Goal: Check status: Check status

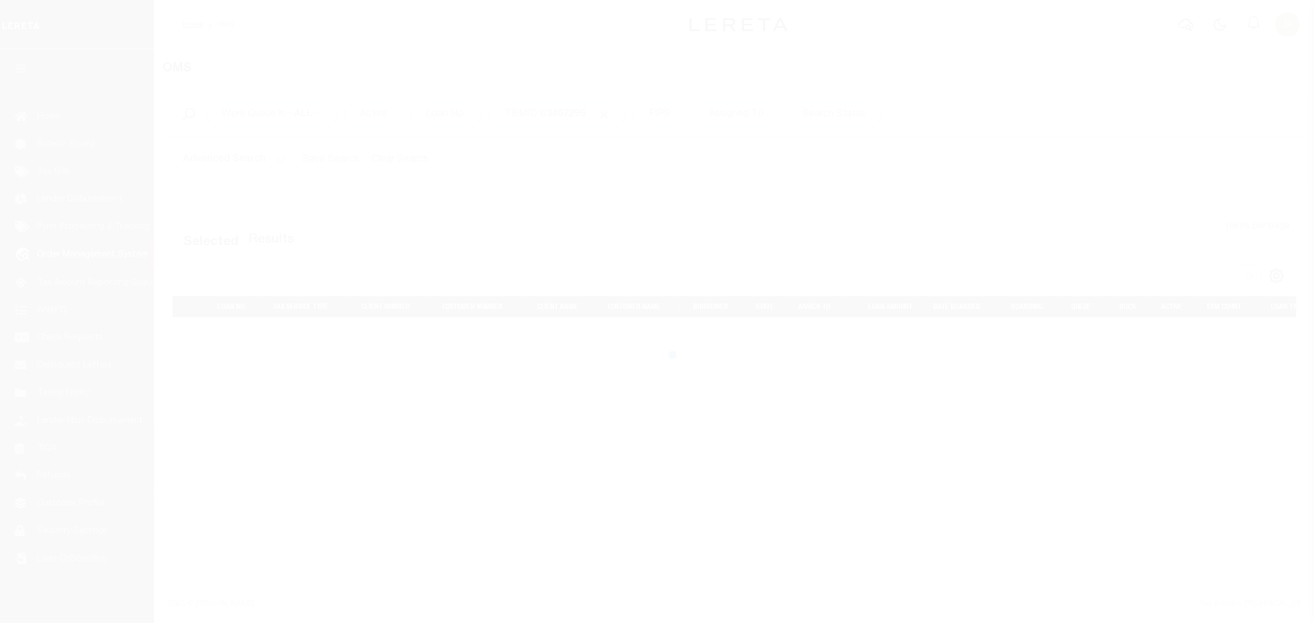
select select "200"
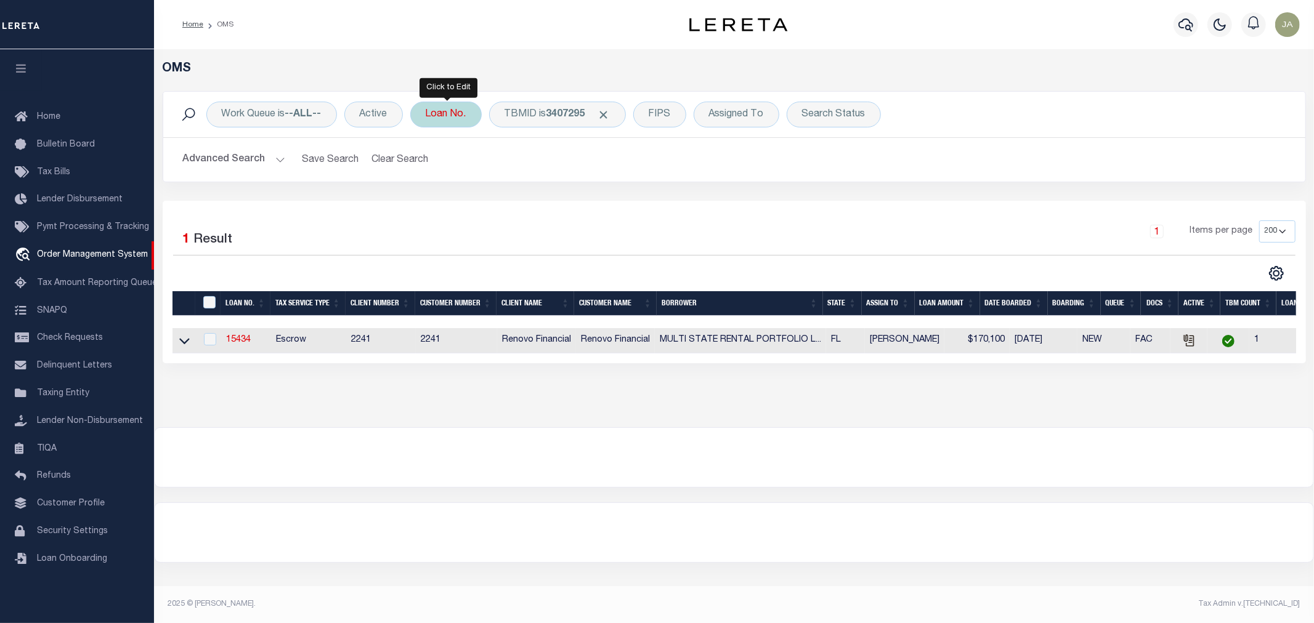
click at [436, 111] on div "Loan No." at bounding box center [445, 115] width 71 height 26
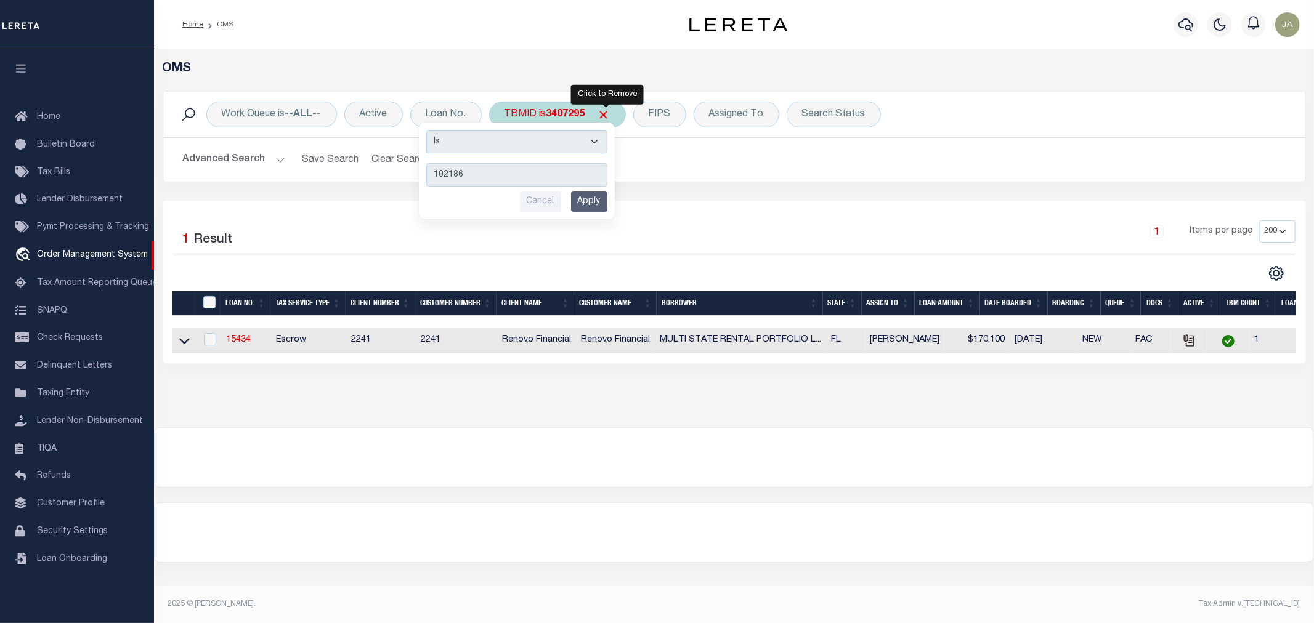
type input "102186"
click at [607, 114] on span "Click to Remove" at bounding box center [604, 114] width 13 height 13
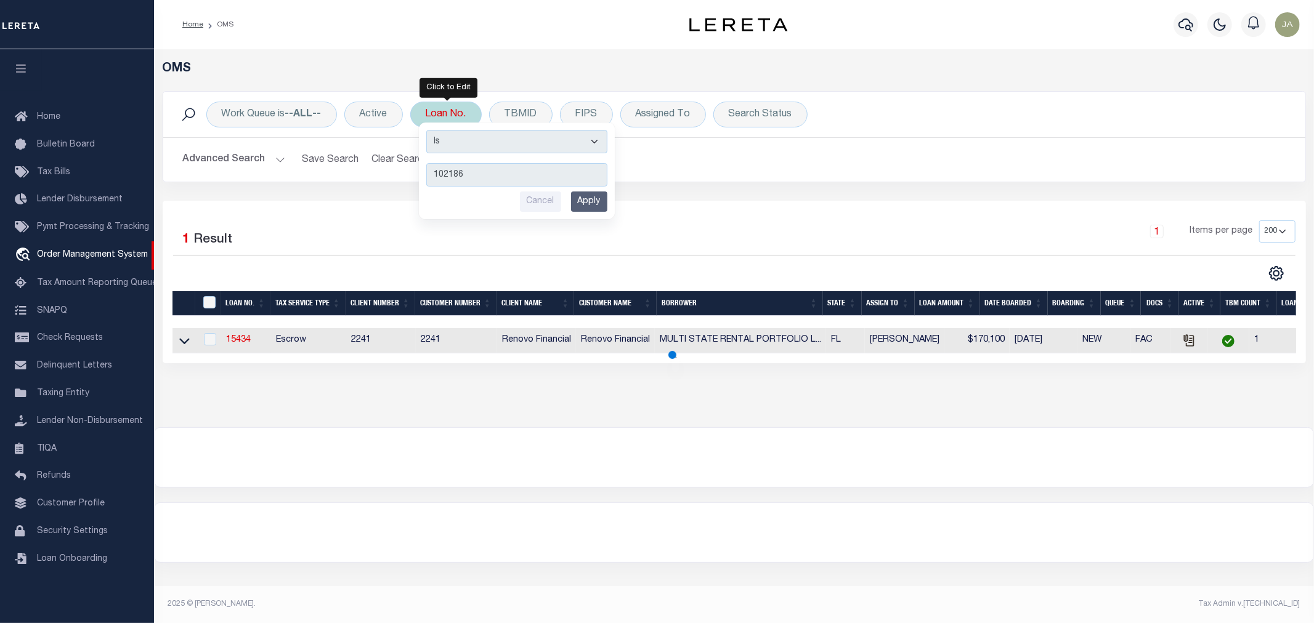
click at [593, 207] on input "Apply" at bounding box center [589, 202] width 36 height 20
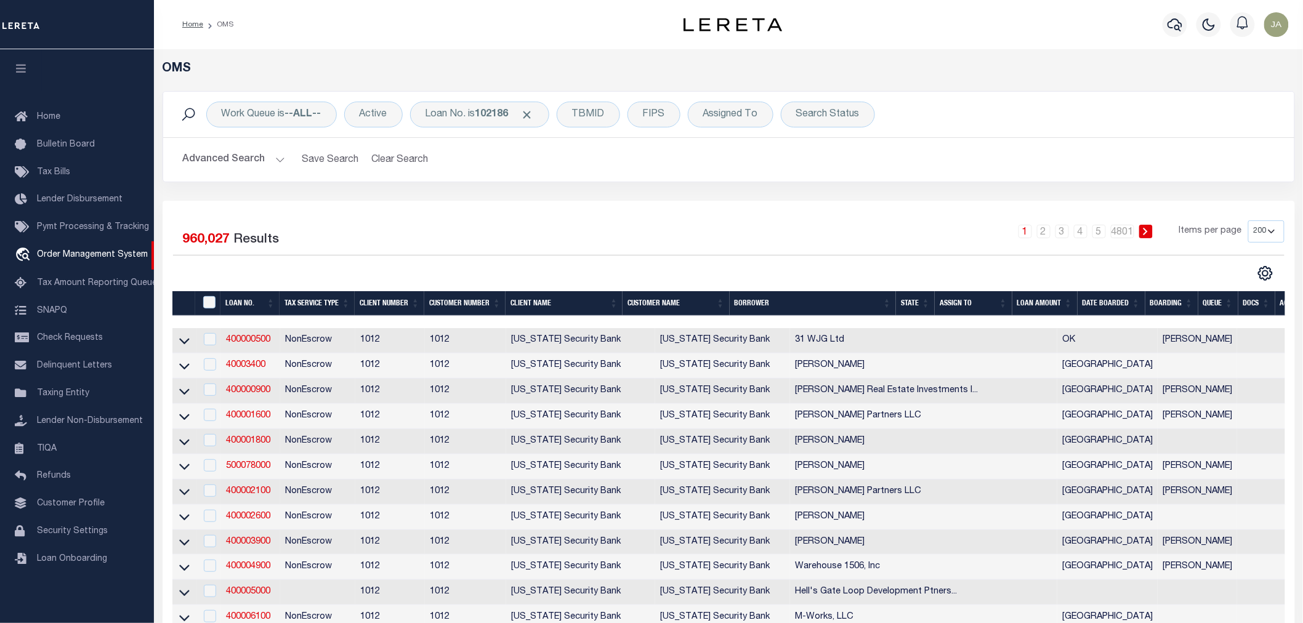
click at [231, 341] on link "400000500" at bounding box center [248, 340] width 44 height 9
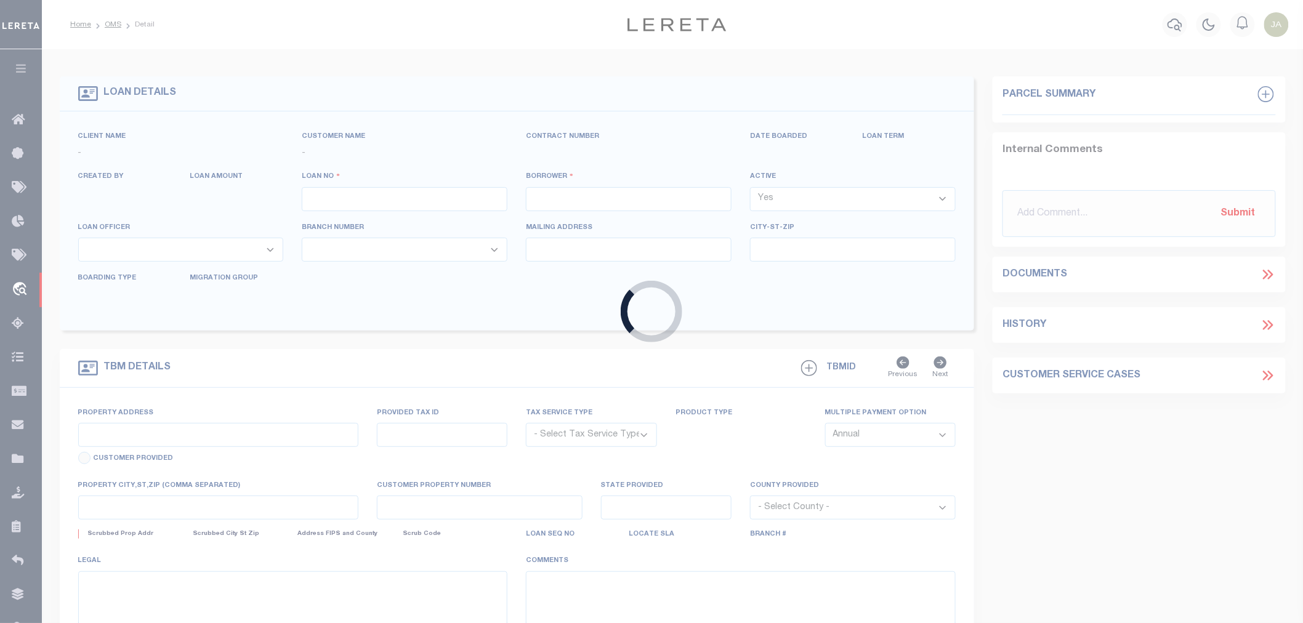
type input "400000500"
type input "31 WJG Ltd"
select select "False"
select select
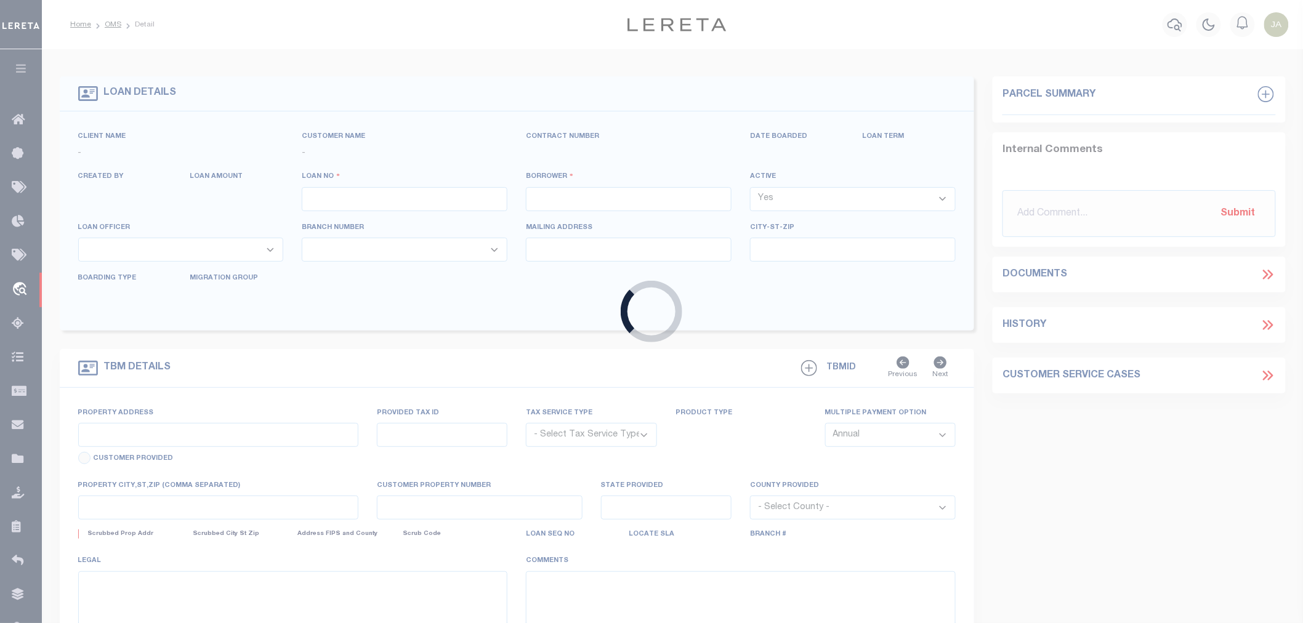
select select "NonEscrow"
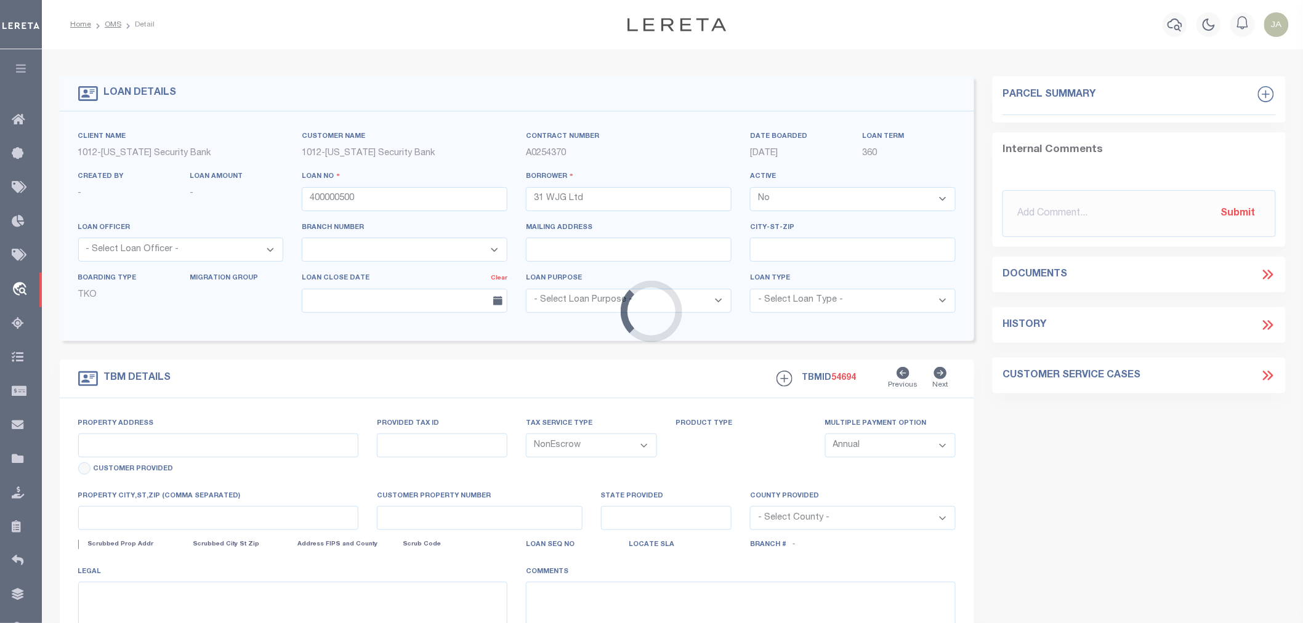
type input "3314 Memorial"
select select
type input "Tulsa OK 74115"
type input "OK"
select select "Tulsa"
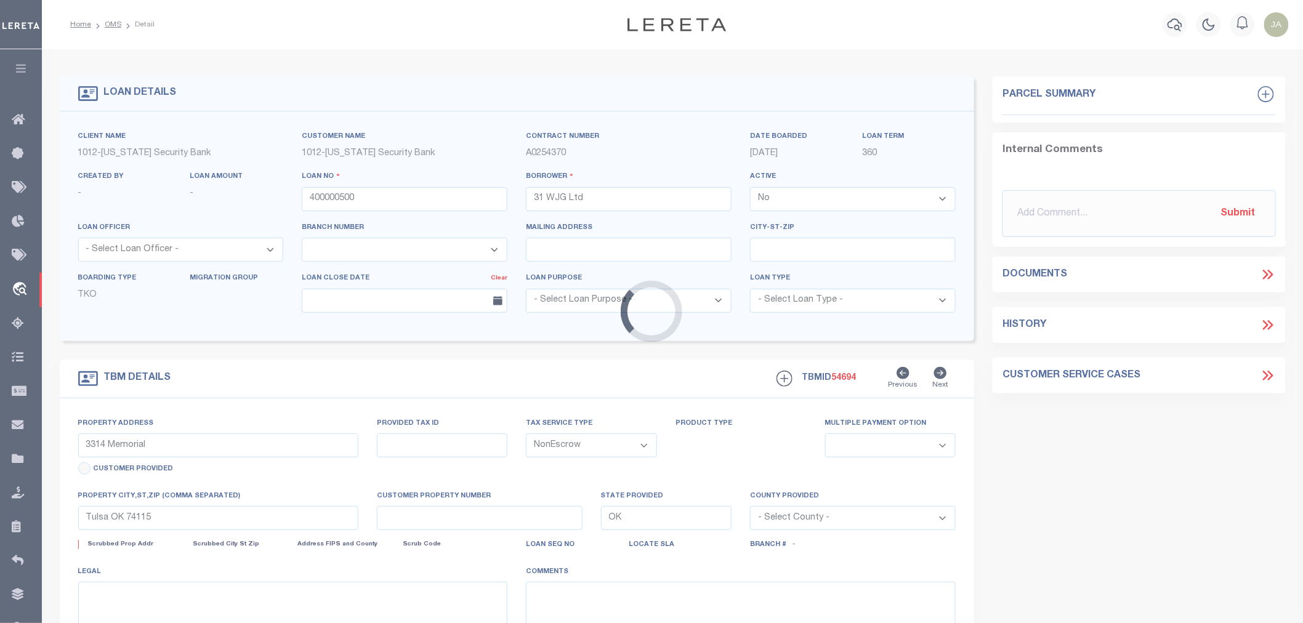
type textarea "Airplane Hanger"
select select "4117"
